Goal: Find specific fact: Find specific fact

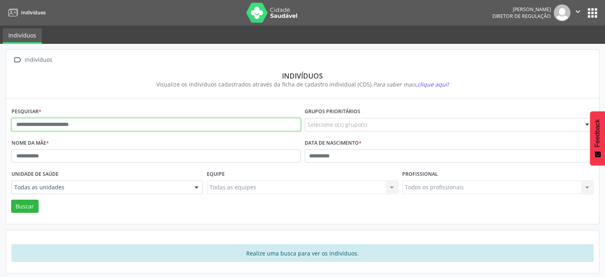
click at [60, 125] on input "text" at bounding box center [156, 125] width 289 height 14
type input "*"
click at [11, 199] on button "Buscar" at bounding box center [24, 206] width 27 height 14
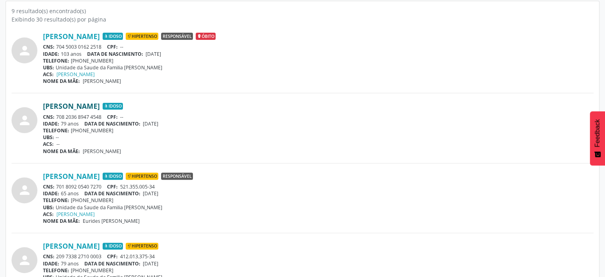
scroll to position [239, 0]
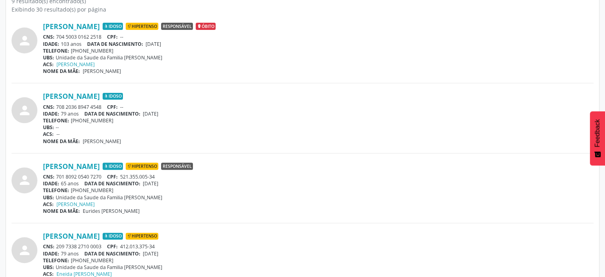
drag, startPoint x: 103, startPoint y: 173, endPoint x: 57, endPoint y: 173, distance: 45.4
click at [57, 173] on div "CNS: 701 8092 0540 7270 CPF: 521.355.005-34" at bounding box center [318, 176] width 551 height 7
copy div "701 8092 0540 7270"
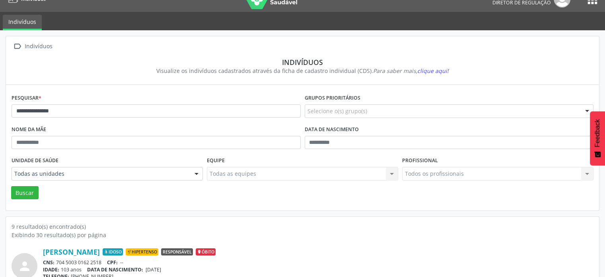
scroll to position [0, 0]
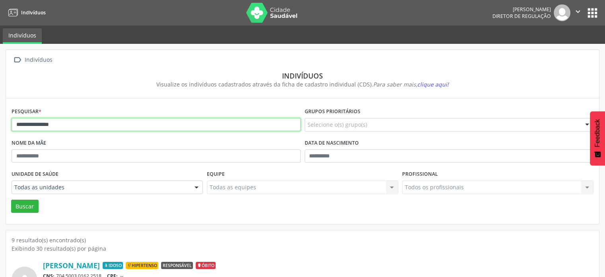
click at [187, 126] on input "**********" at bounding box center [156, 125] width 289 height 14
type input "*"
click at [11, 199] on button "Buscar" at bounding box center [24, 206] width 27 height 14
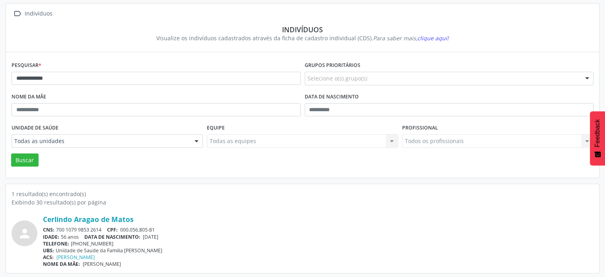
scroll to position [47, 0]
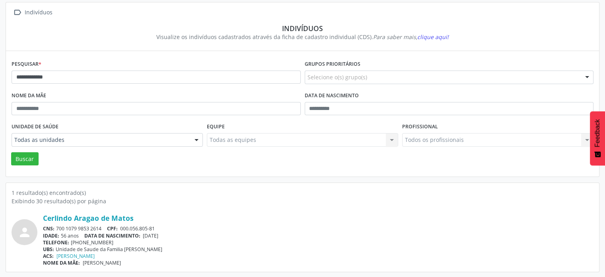
drag, startPoint x: 104, startPoint y: 226, endPoint x: 57, endPoint y: 227, distance: 47.0
click at [57, 227] on div "CNS: 700 1079 9853 2614 CPF: 000.056.805-81" at bounding box center [318, 228] width 551 height 7
copy div "700 1079 9853 2614"
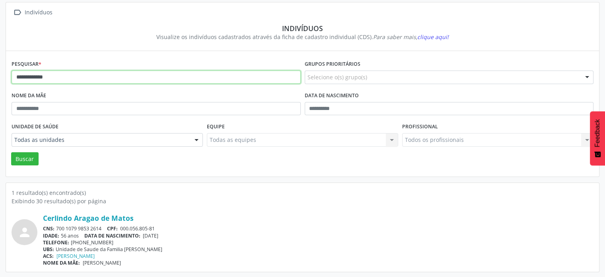
click at [68, 75] on input "**********" at bounding box center [156, 77] width 289 height 14
type input "*"
type input "**********"
click at [11, 152] on button "Buscar" at bounding box center [24, 159] width 27 height 14
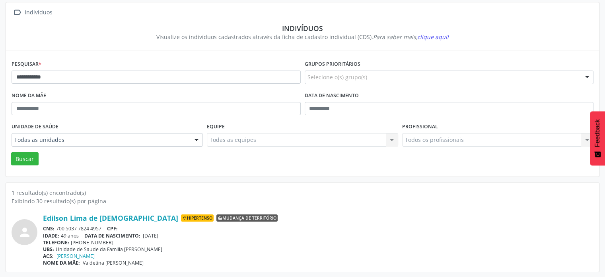
drag, startPoint x: 105, startPoint y: 226, endPoint x: 53, endPoint y: 224, distance: 52.2
click at [53, 225] on div "CNS: 700 5037 7824 4957 CPF: --" at bounding box center [318, 228] width 551 height 7
copy div ": 700 5037 7824 4957"
